Goal: Task Accomplishment & Management: Use online tool/utility

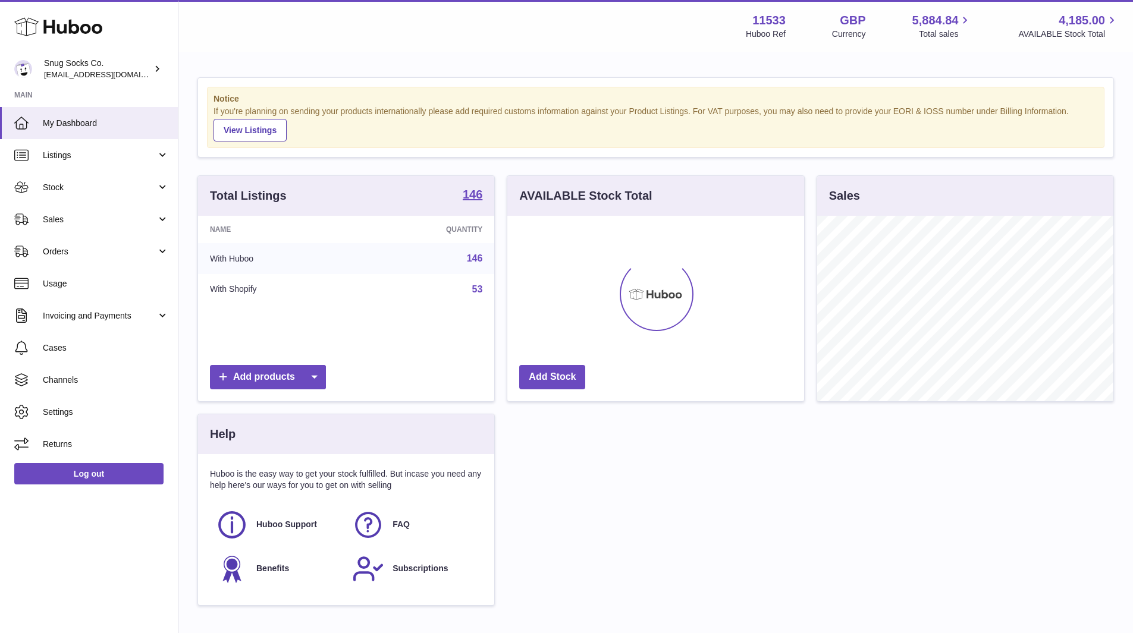
scroll to position [186, 297]
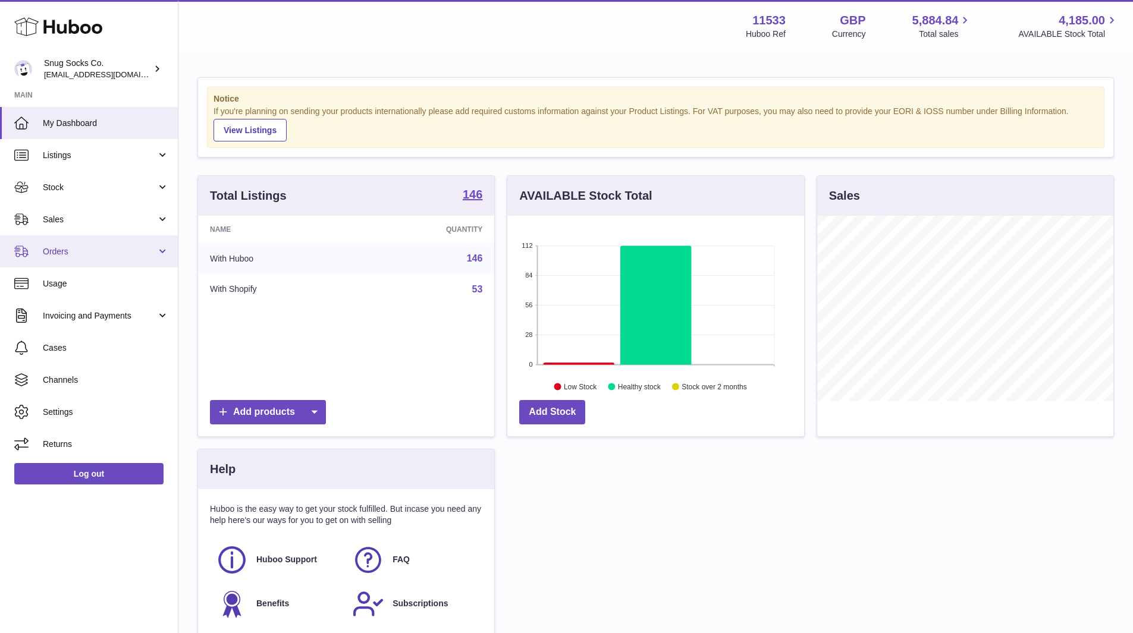
click at [73, 235] on link "Orders" at bounding box center [89, 251] width 178 height 32
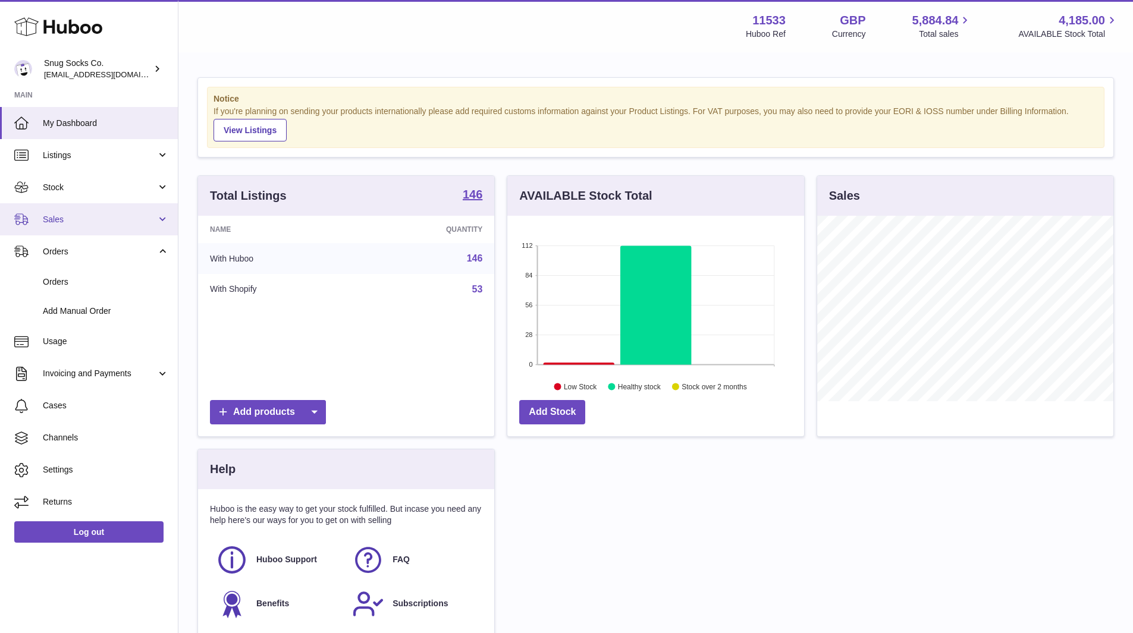
click at [71, 227] on link "Sales" at bounding box center [89, 219] width 178 height 32
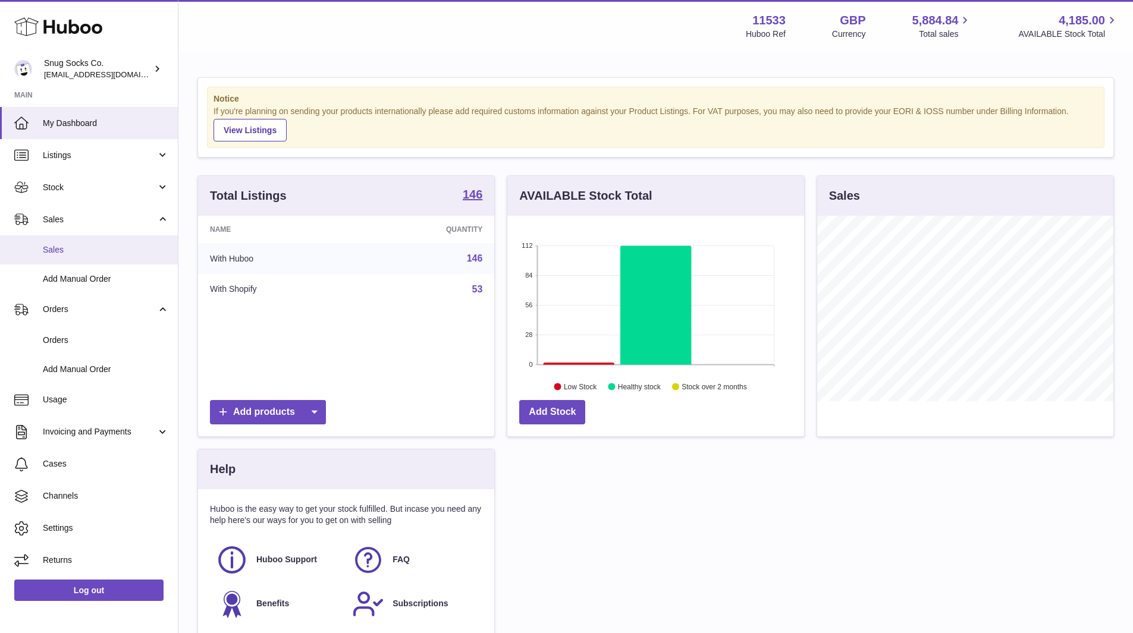
click at [69, 246] on span "Sales" at bounding box center [106, 249] width 126 height 11
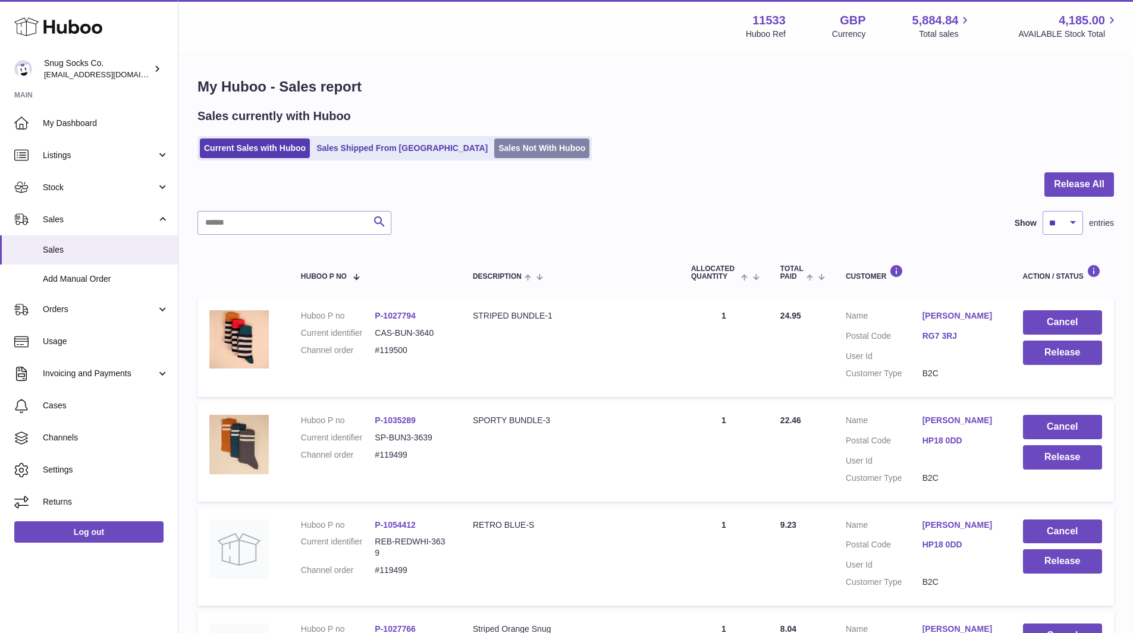
click at [501, 152] on link "Sales Not With Huboo" at bounding box center [541, 149] width 95 height 20
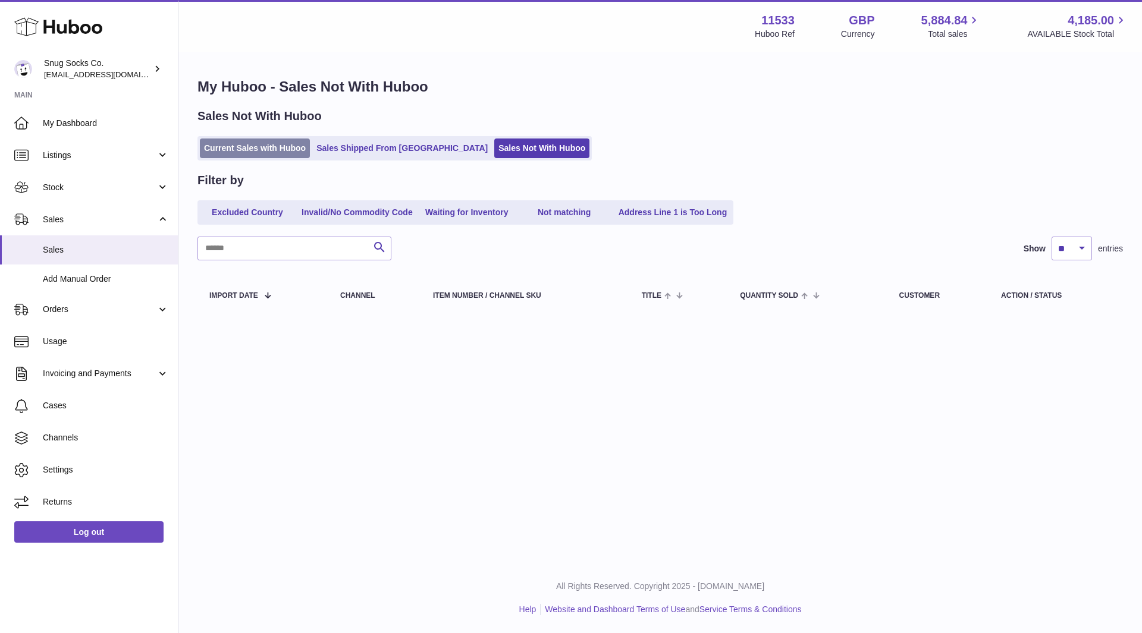
click at [234, 155] on link "Current Sales with Huboo" at bounding box center [255, 149] width 110 height 20
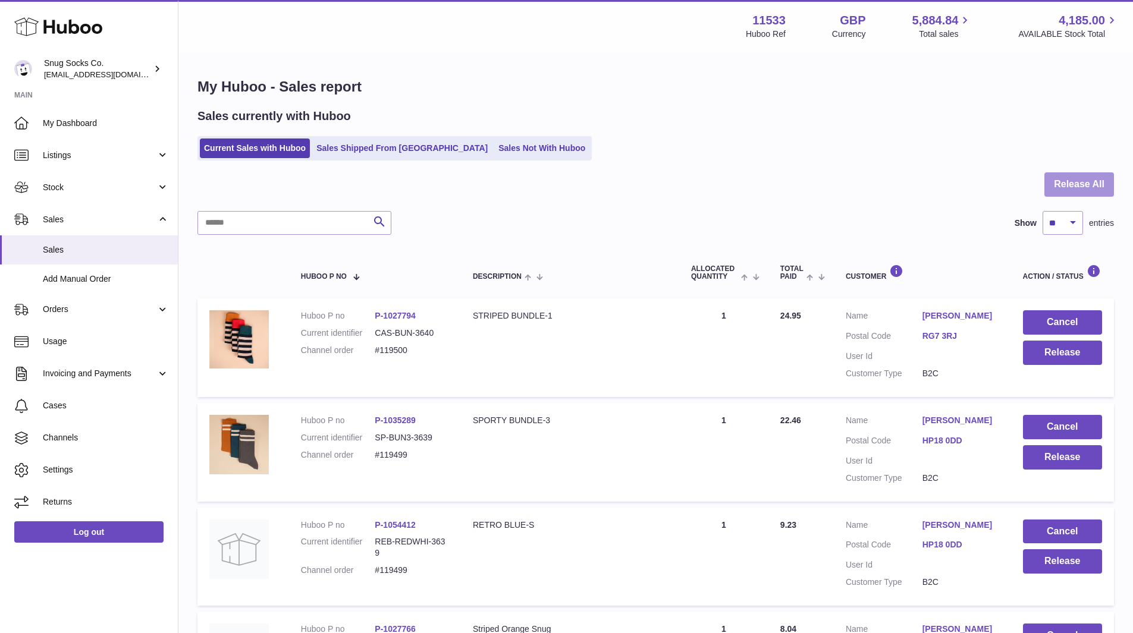
click at [1079, 190] on button "Release All" at bounding box center [1079, 184] width 70 height 24
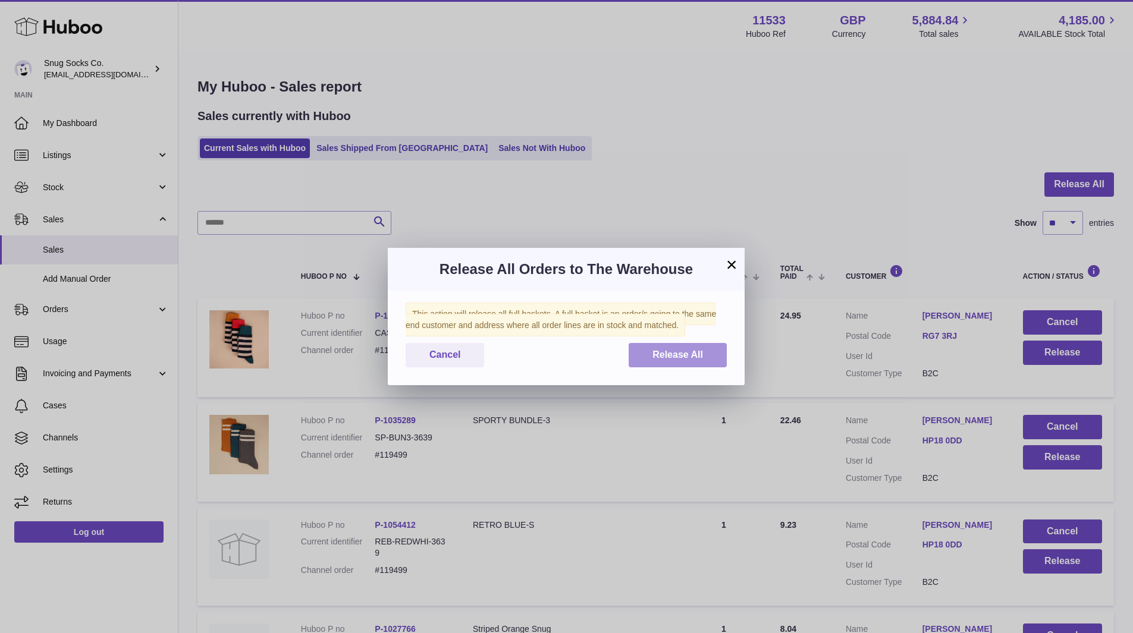
click at [666, 355] on span "Release All" at bounding box center [677, 355] width 51 height 10
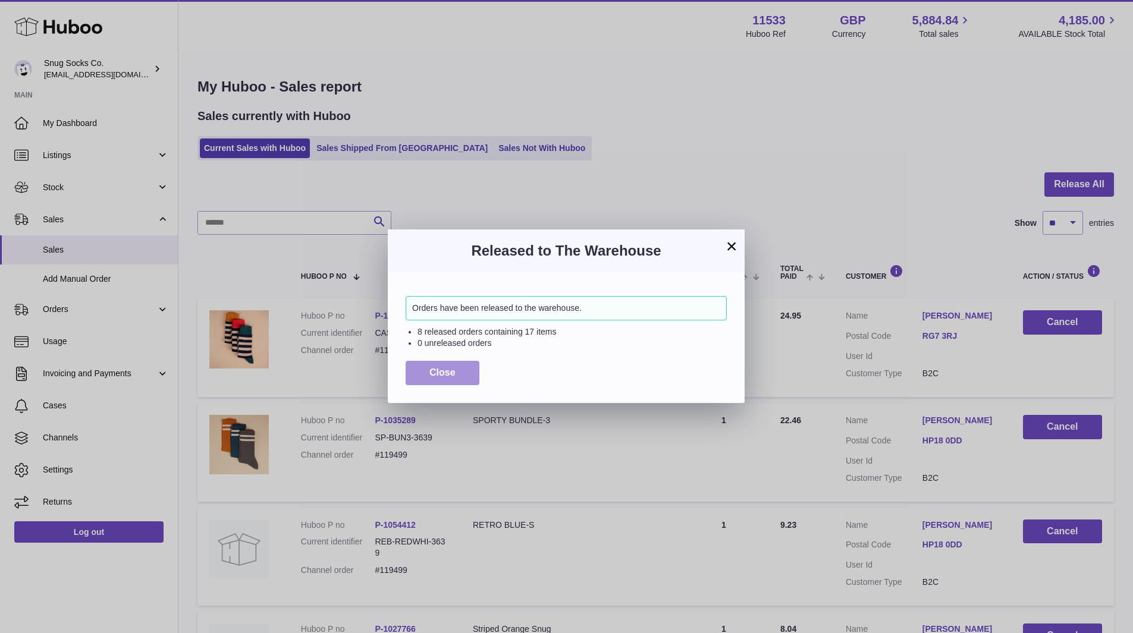
drag, startPoint x: 438, startPoint y: 376, endPoint x: 449, endPoint y: 367, distance: 14.3
click at [438, 376] on span "Close" at bounding box center [442, 373] width 26 height 10
